Goal: Information Seeking & Learning: Learn about a topic

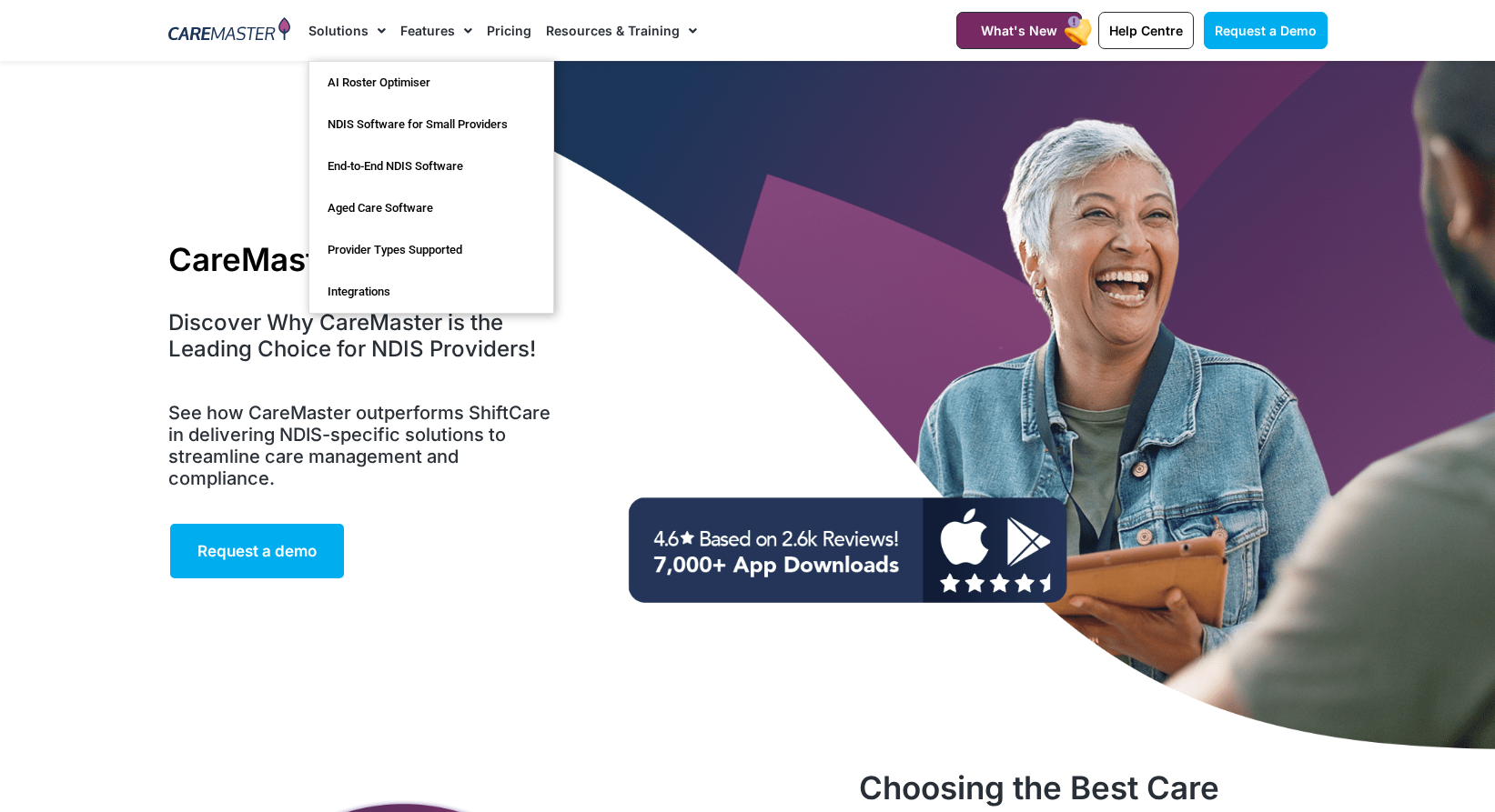
click at [338, 19] on link "Solutions" at bounding box center [346, 31] width 78 height 61
click at [425, 123] on link "NDIS Software for Small Providers" at bounding box center [431, 124] width 244 height 42
